Goal: Information Seeking & Learning: Learn about a topic

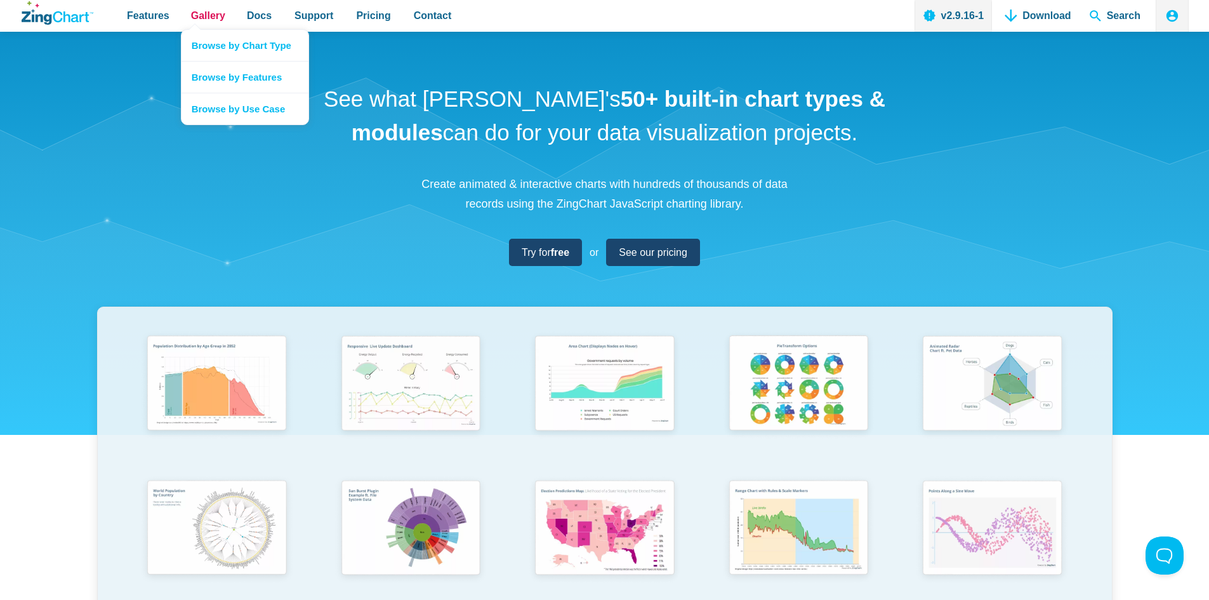
click at [209, 13] on span "Gallery" at bounding box center [208, 15] width 34 height 17
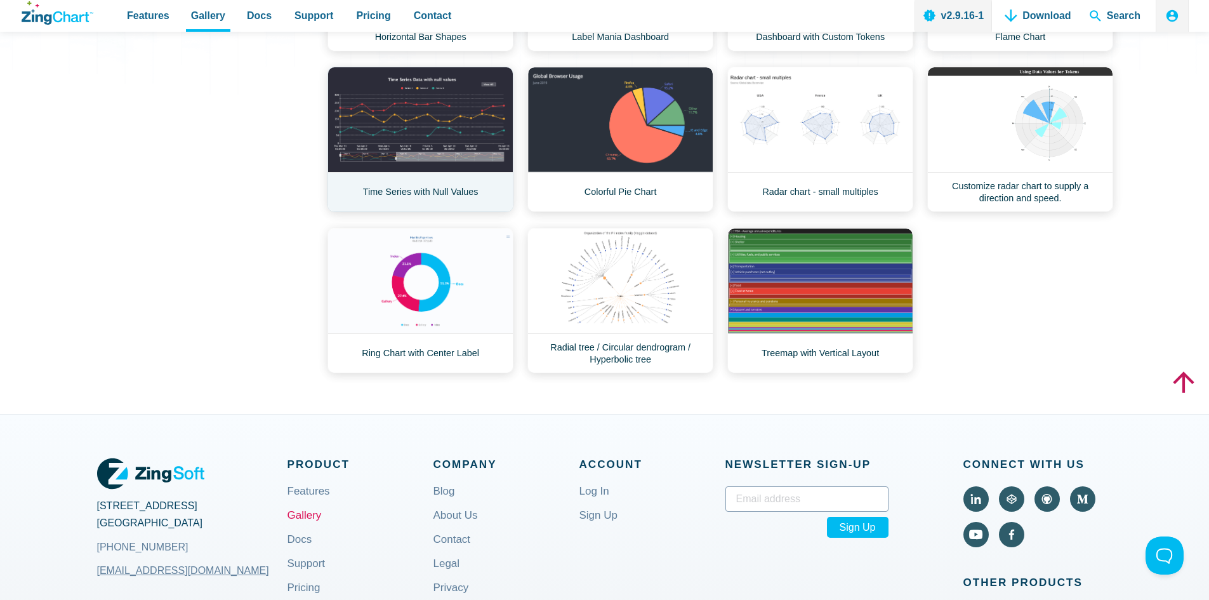
scroll to position [444, 0]
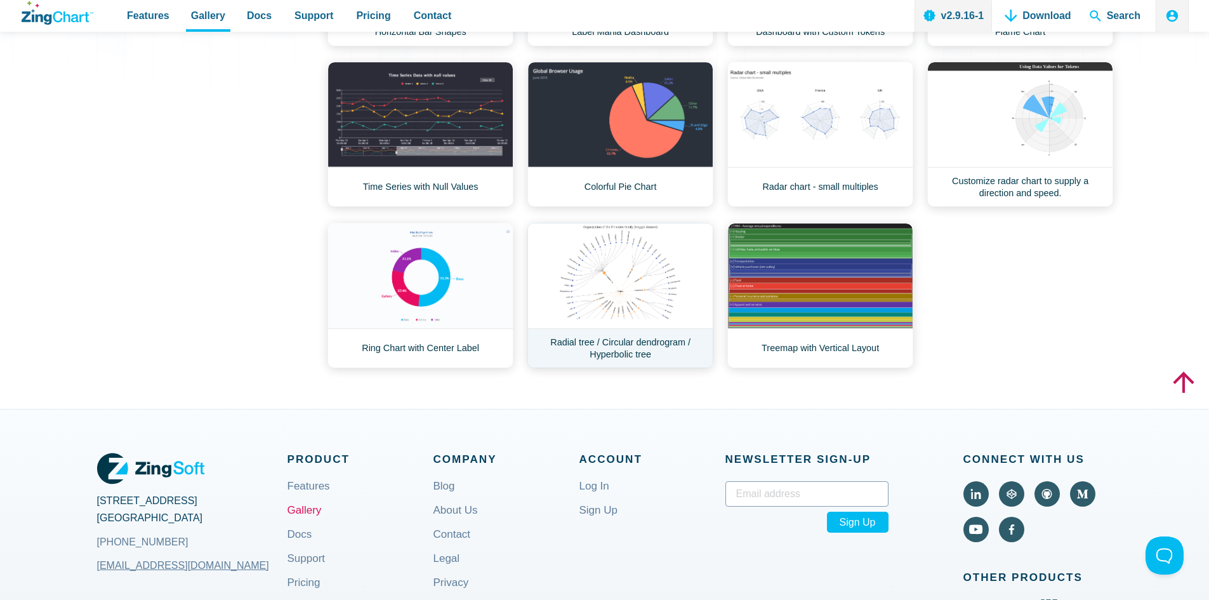
click at [614, 256] on link "Radial tree / Circular dendrogram / Hyperbolic tree" at bounding box center [620, 295] width 186 height 145
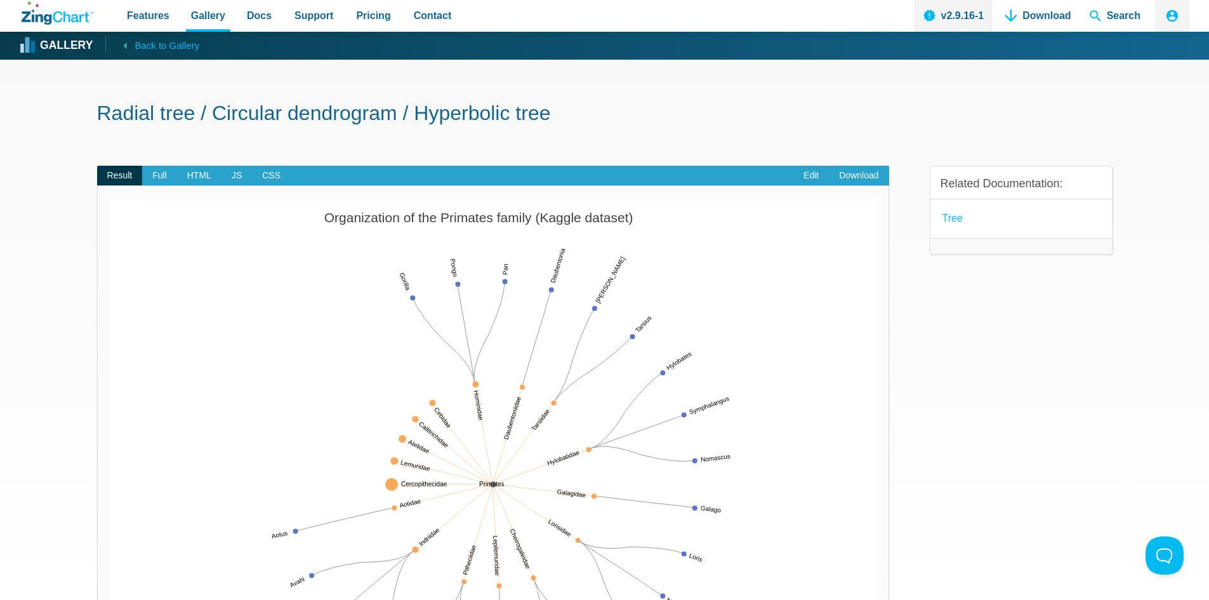
click at [478, 381] on img "App Content" at bounding box center [492, 484] width 765 height 571
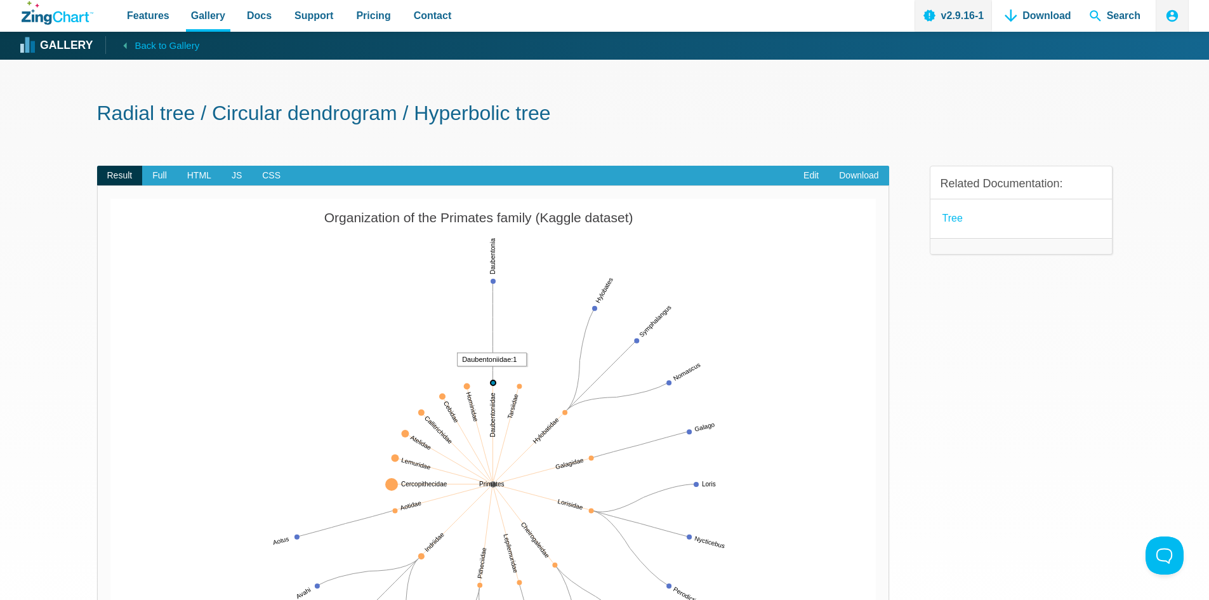
click at [492, 379] on img "App Content" at bounding box center [492, 484] width 765 height 571
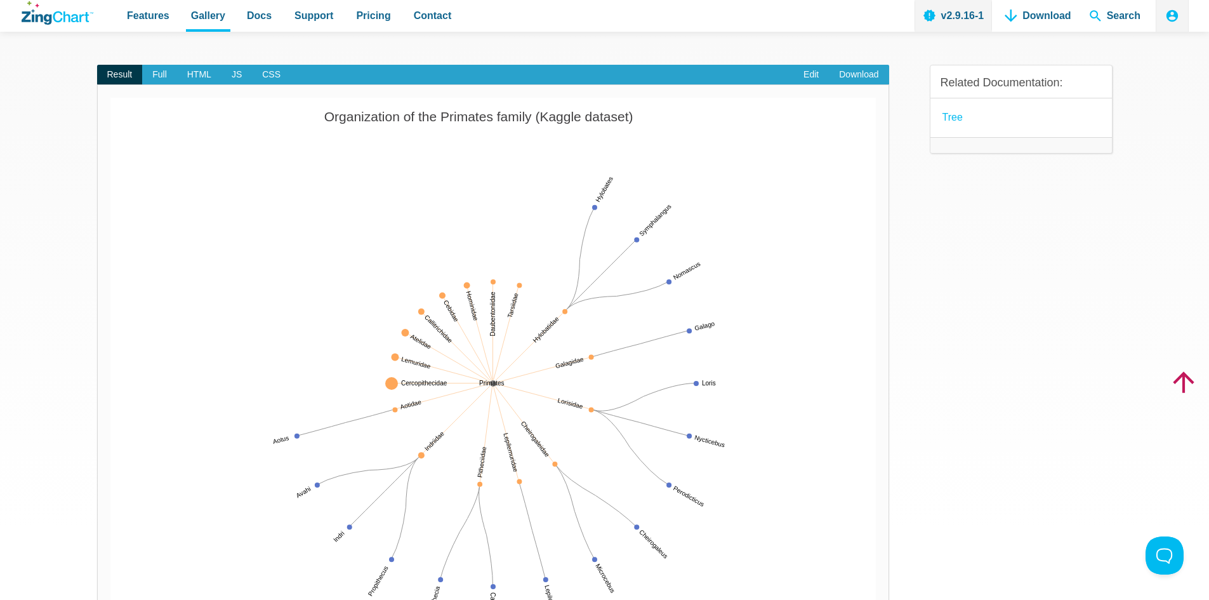
scroll to position [254, 0]
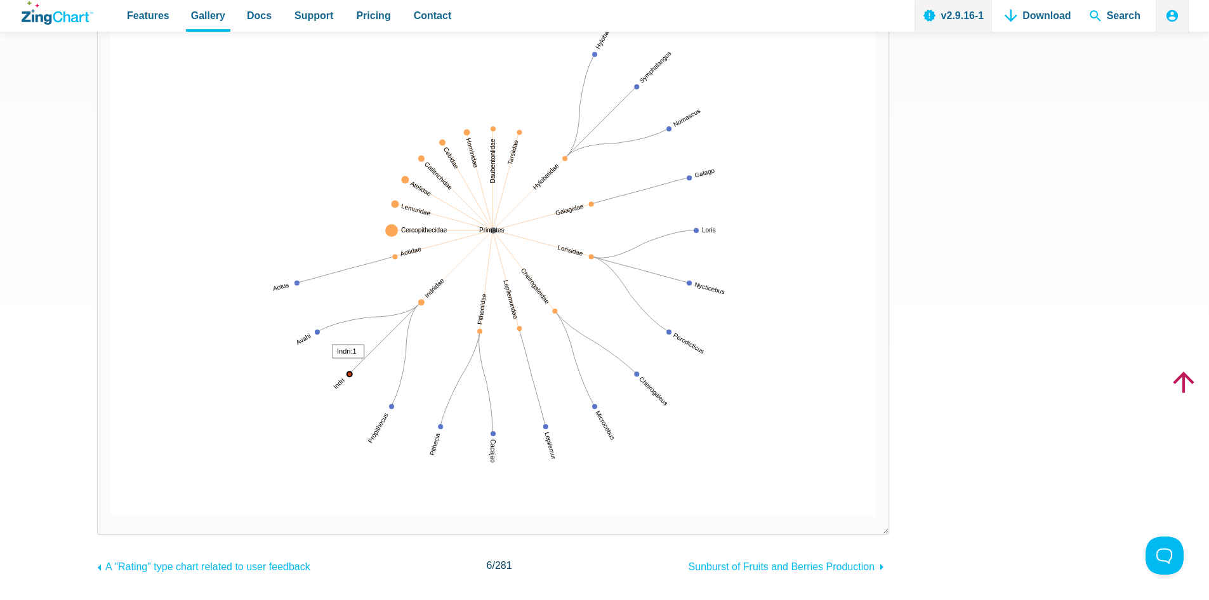
click at [110, 516] on area "Indri:1" at bounding box center [110, 516] width 0 height 0
click at [110, 516] on area "Propithecus:5" at bounding box center [110, 516] width 0 height 0
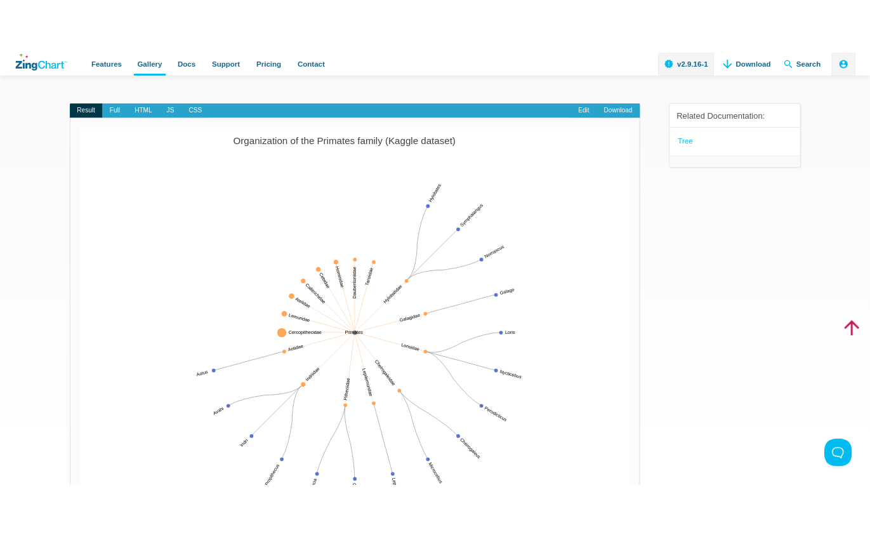
scroll to position [0, 0]
